Goal: Navigation & Orientation: Find specific page/section

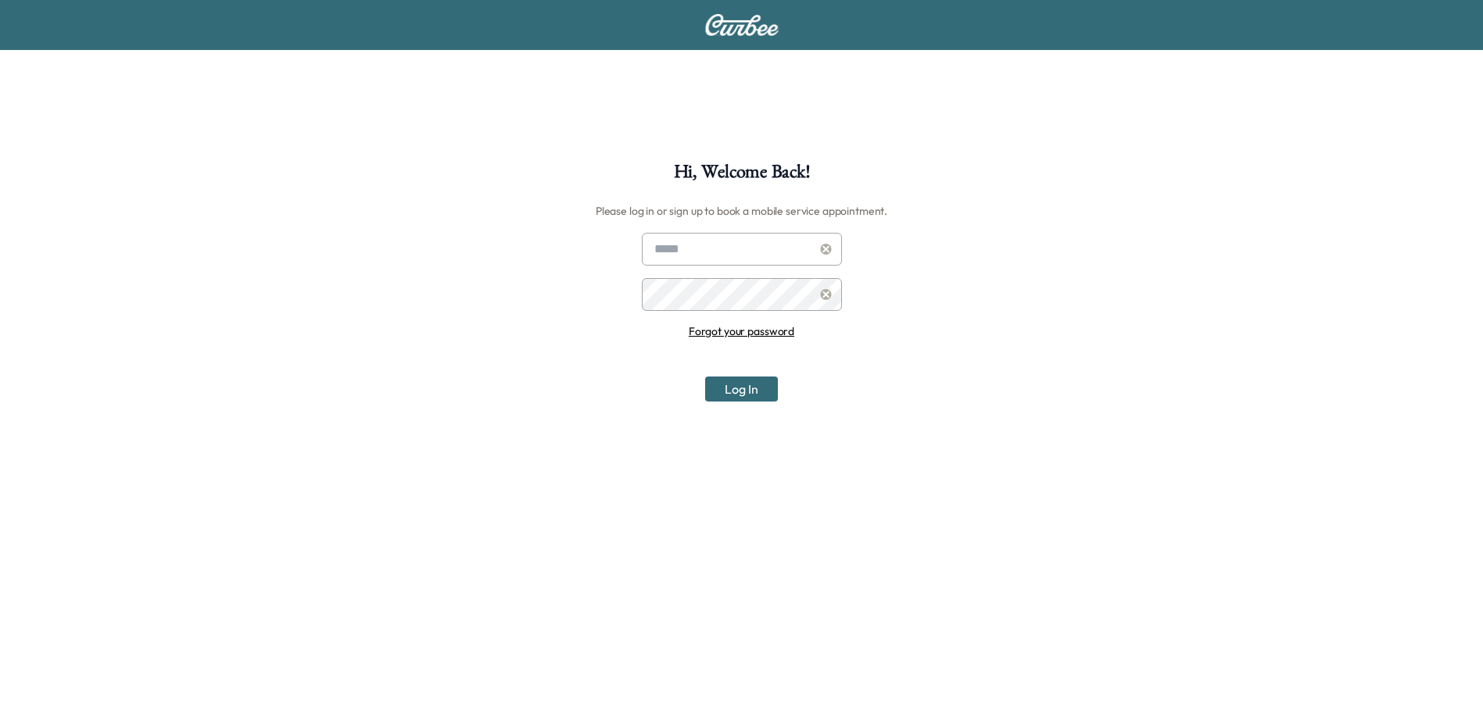
type input "**********"
click at [739, 388] on button "Log In" at bounding box center [741, 389] width 73 height 25
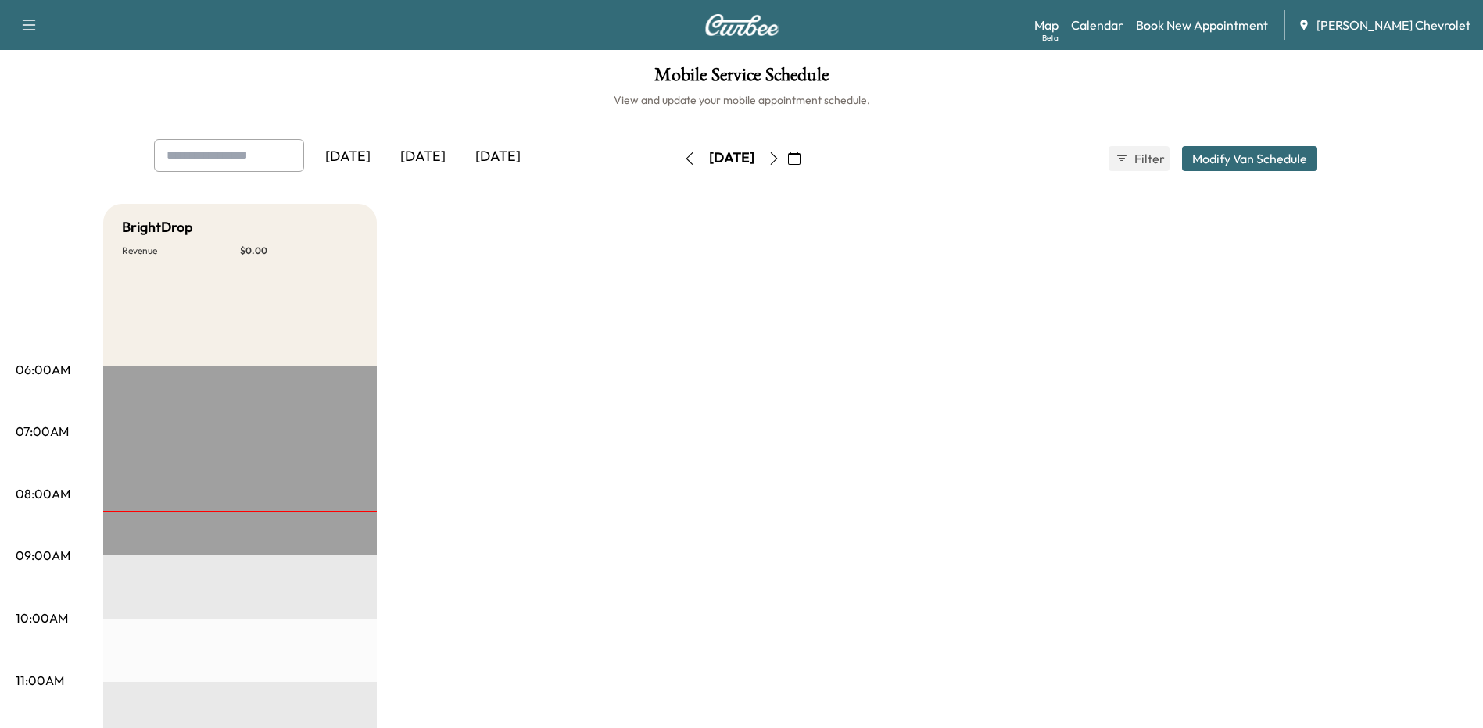
click at [435, 159] on div "[DATE]" at bounding box center [422, 157] width 75 height 36
click at [431, 157] on div "[DATE]" at bounding box center [422, 157] width 75 height 36
click at [353, 156] on div "[DATE]" at bounding box center [347, 157] width 75 height 36
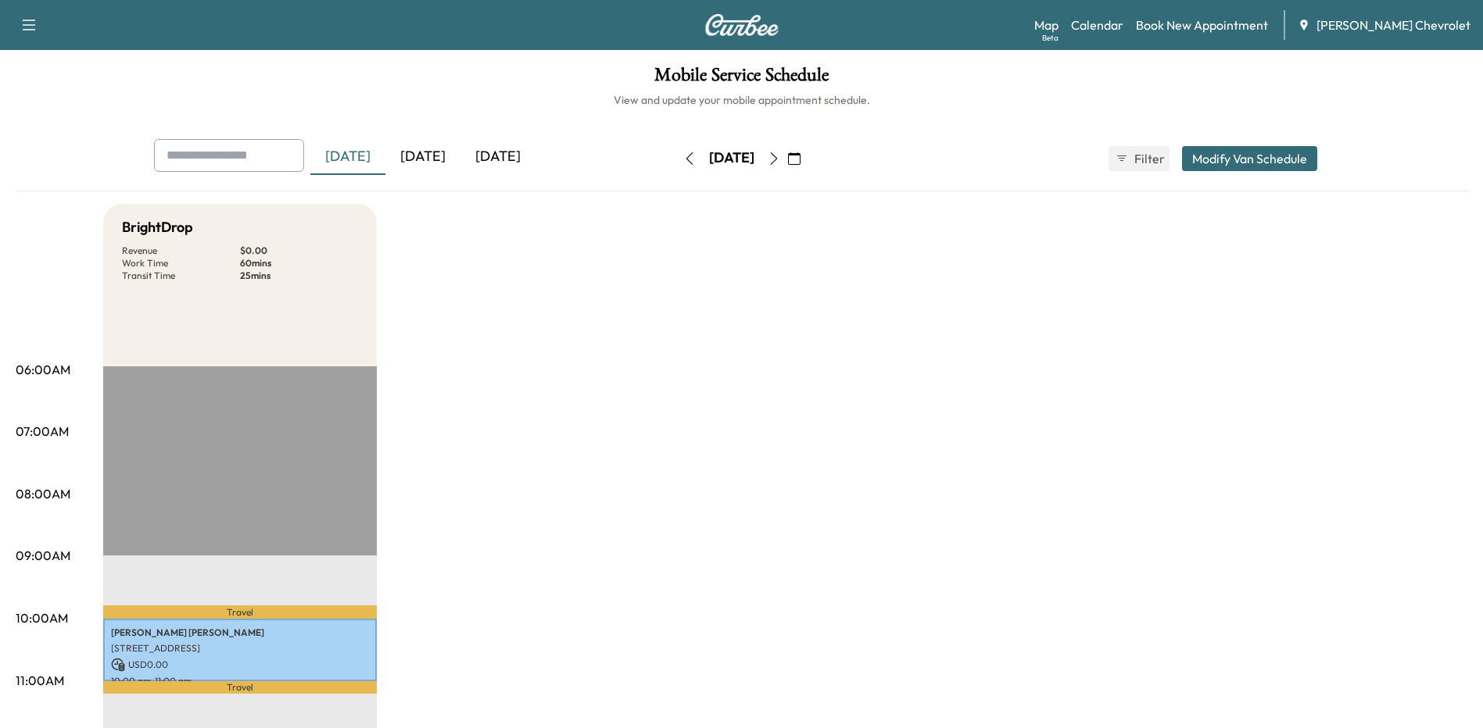
click at [431, 159] on div "[DATE]" at bounding box center [422, 157] width 75 height 36
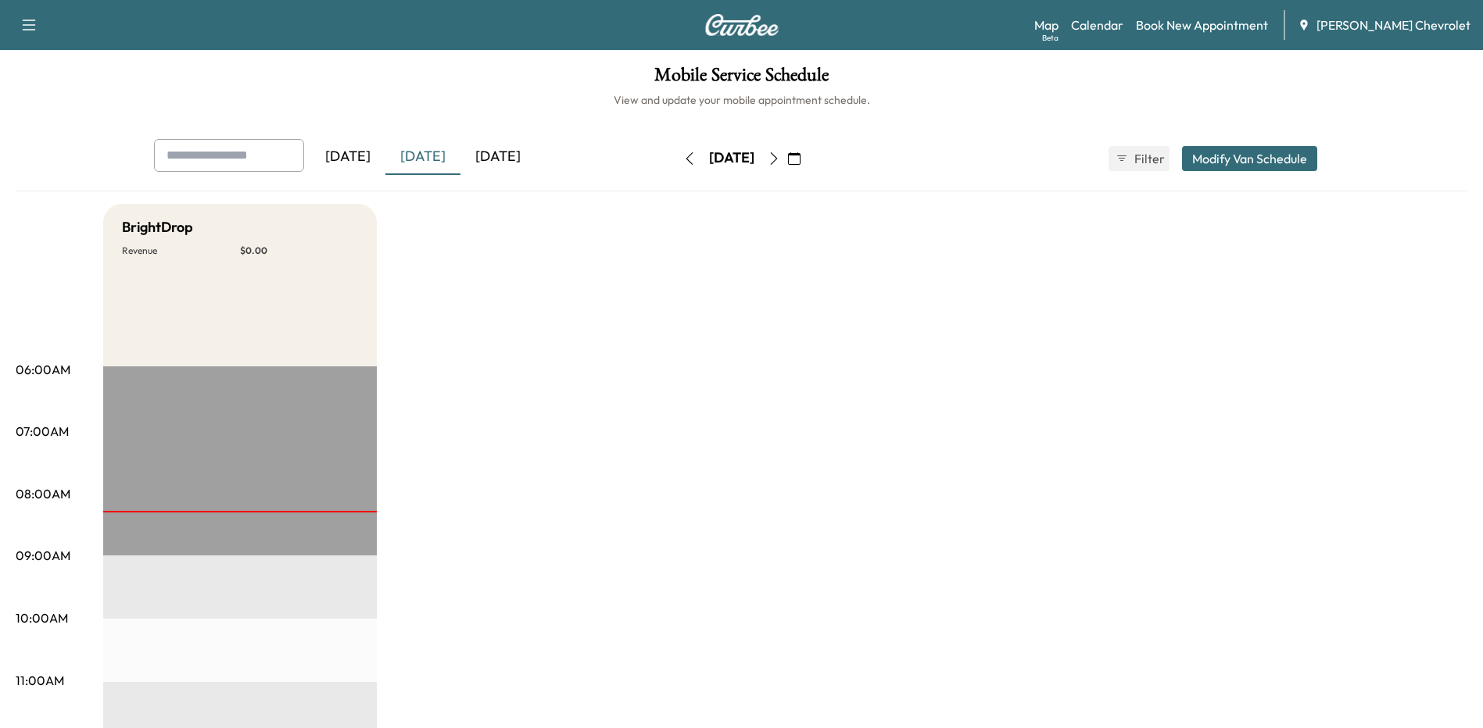
click at [506, 159] on div "[DATE]" at bounding box center [497, 157] width 75 height 36
